Goal: Find specific page/section: Find specific page/section

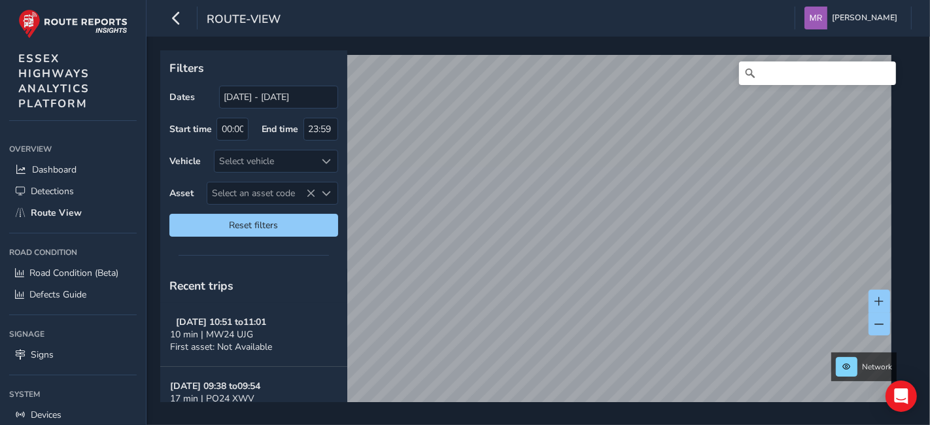
click at [570, 425] on html "route-view [PERSON_NAME] Colour Scheme: Dark Dim Light Logout Filters Dates [DA…" at bounding box center [465, 212] width 930 height 425
click at [566, 410] on div "Filters Dates [DATE] - [DATE] Start time 00:00 End time 23:59 Vehicle Select ve…" at bounding box center [539, 231] width 784 height 389
